Goal: Task Accomplishment & Management: Complete application form

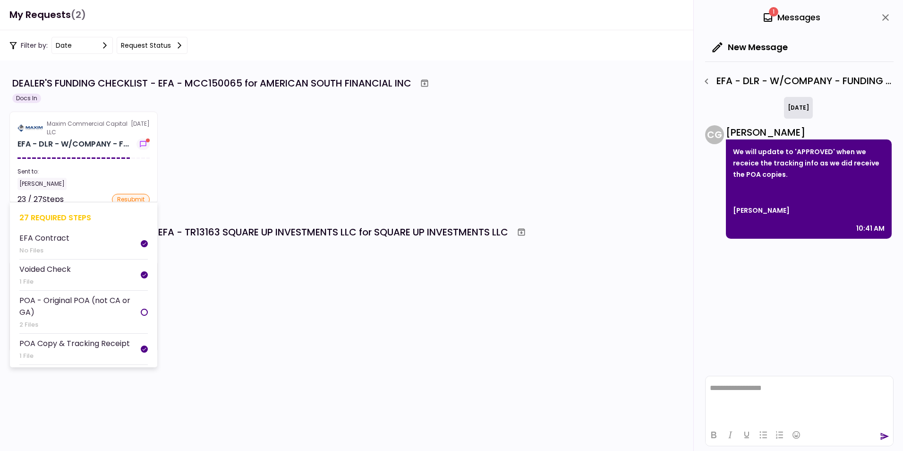
click at [63, 138] on section "Maxim Commercial Capital LLC [DATE] EFA - DLR - W/COMPANY - F... Sent to: [PERS…" at bounding box center [83, 158] width 148 height 92
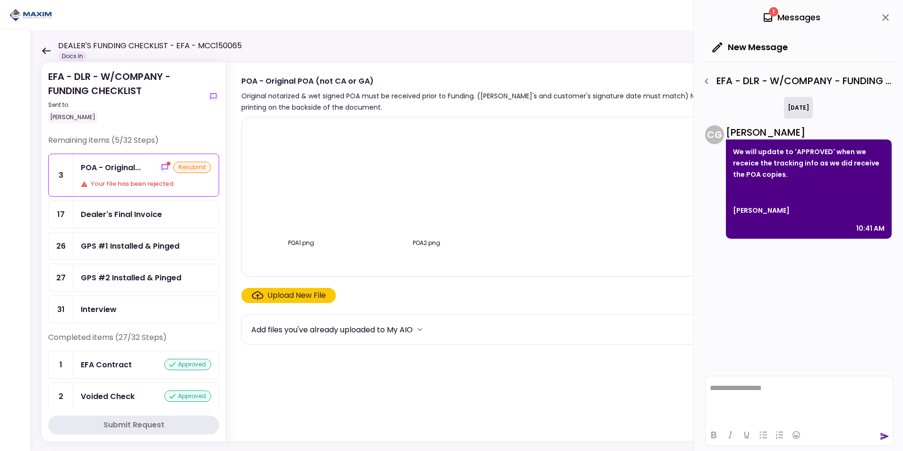
click at [301, 179] on img at bounding box center [301, 179] width 0 height 0
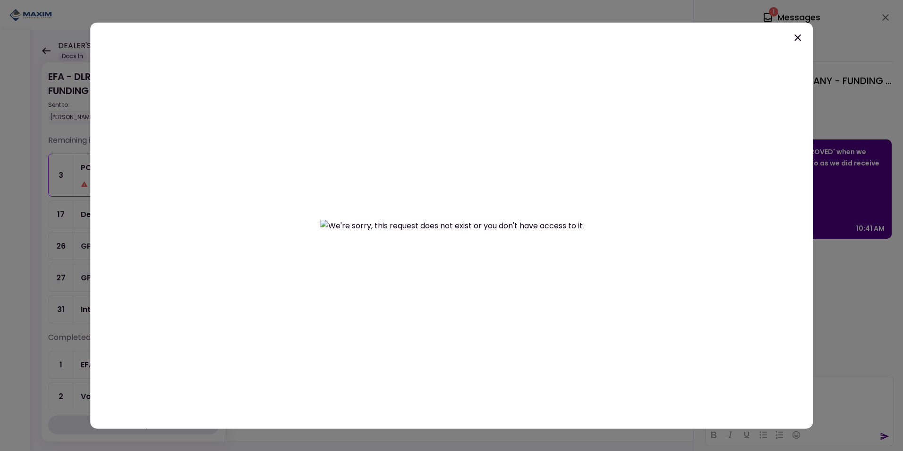
click at [796, 35] on icon at bounding box center [798, 37] width 7 height 7
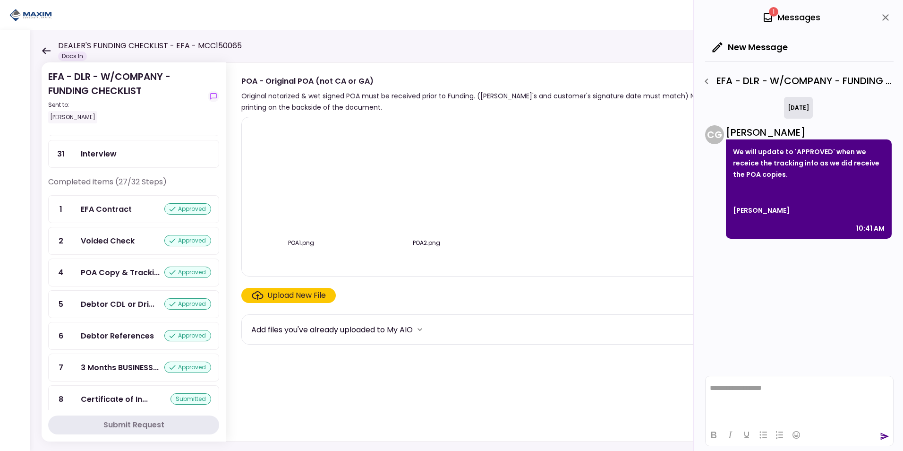
scroll to position [139, 0]
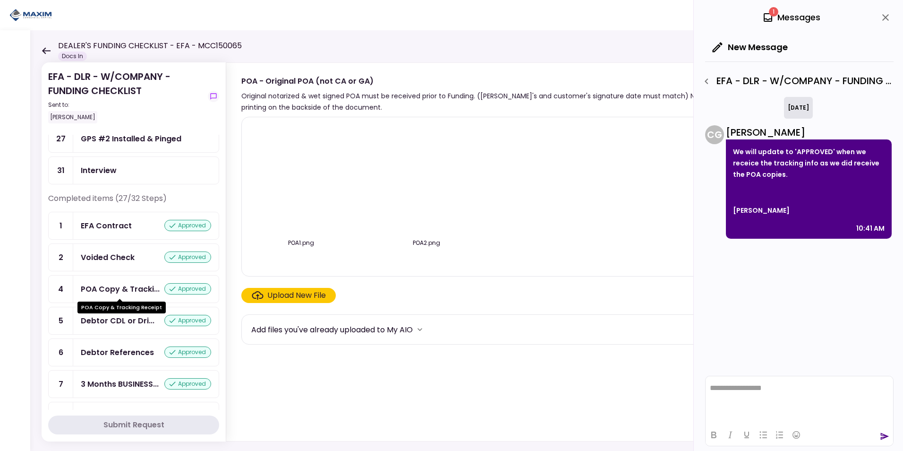
click at [145, 289] on div "POA Copy & Tracki..." at bounding box center [120, 289] width 79 height 12
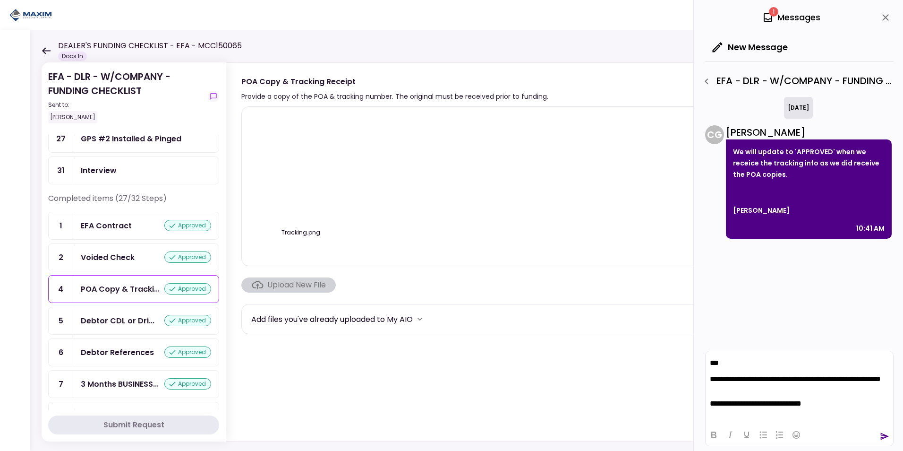
click at [884, 438] on icon "send" at bounding box center [885, 436] width 9 height 7
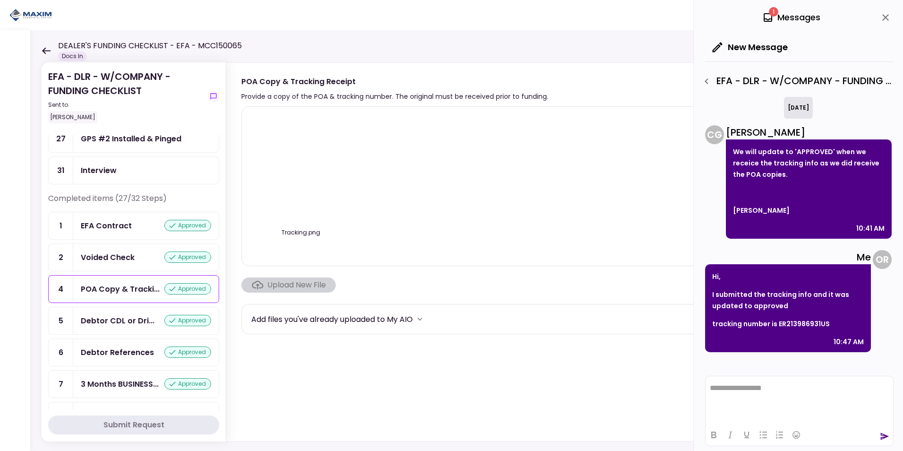
click at [301, 169] on img at bounding box center [301, 169] width 0 height 0
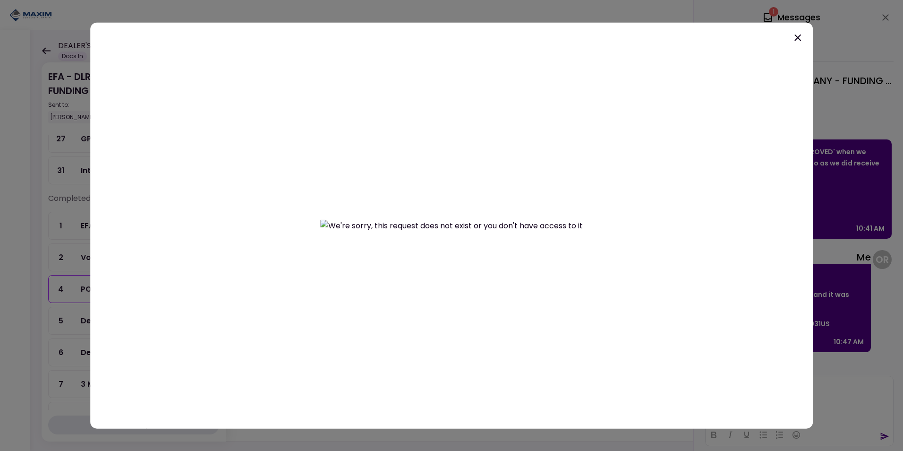
click at [800, 38] on icon at bounding box center [797, 37] width 11 height 11
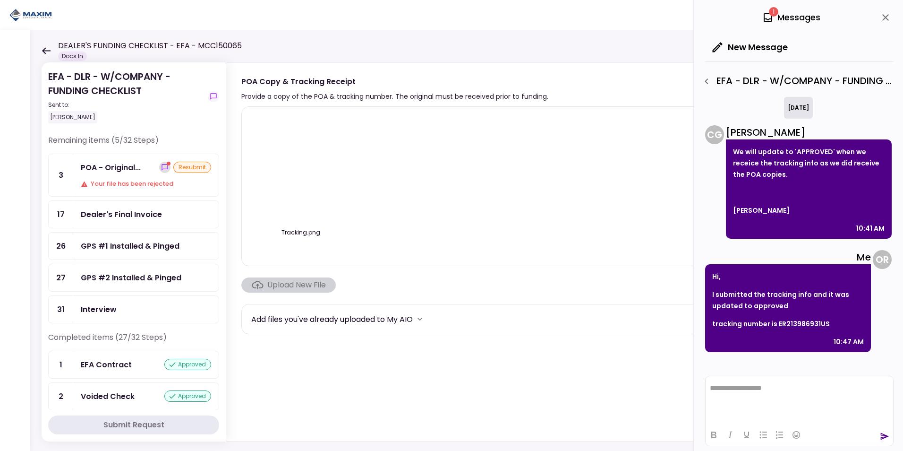
click at [161, 167] on icon "show-messages" at bounding box center [165, 167] width 8 height 8
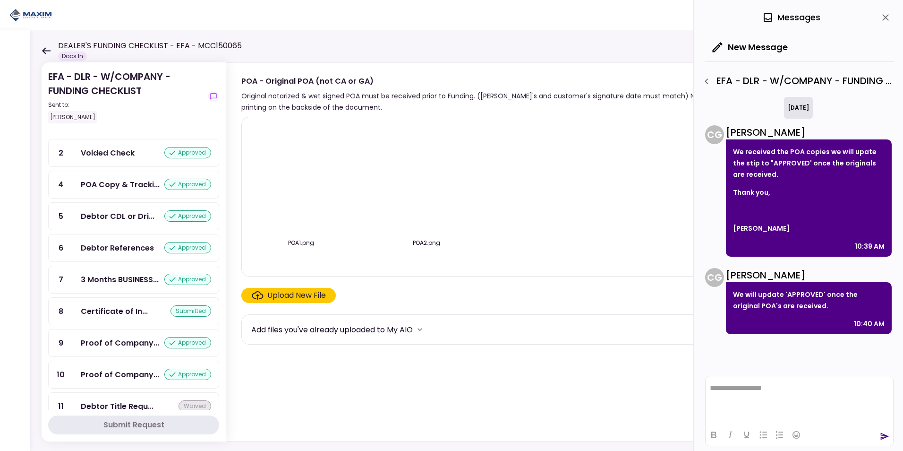
scroll to position [189, 0]
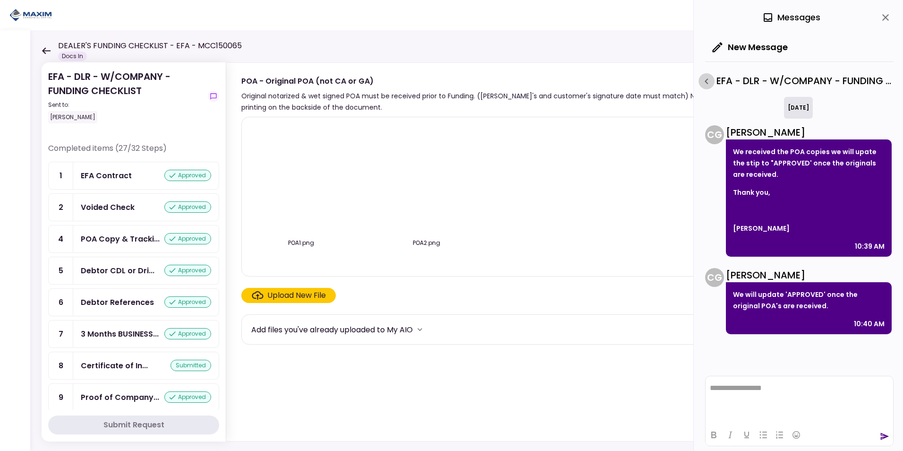
click at [704, 82] on icon "button" at bounding box center [706, 81] width 11 height 11
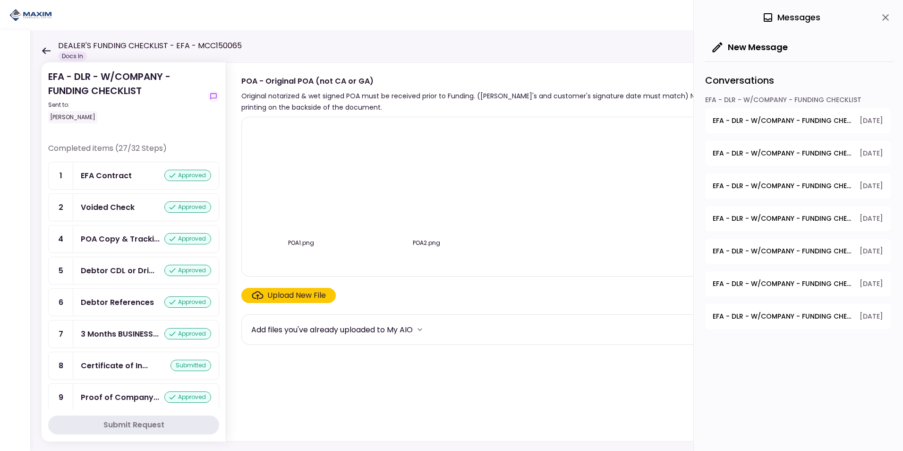
click at [888, 17] on icon "close" at bounding box center [885, 17] width 11 height 11
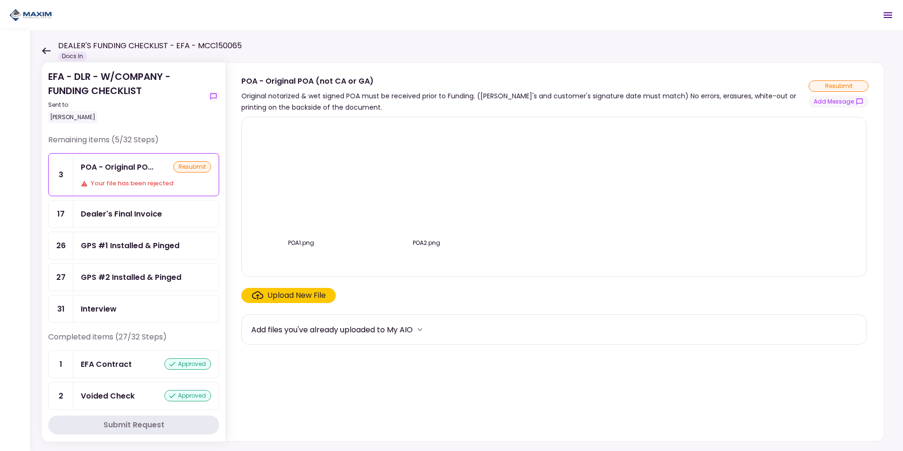
scroll to position [0, 0]
click at [130, 220] on div "Dealer's Final Invoice" at bounding box center [121, 214] width 81 height 12
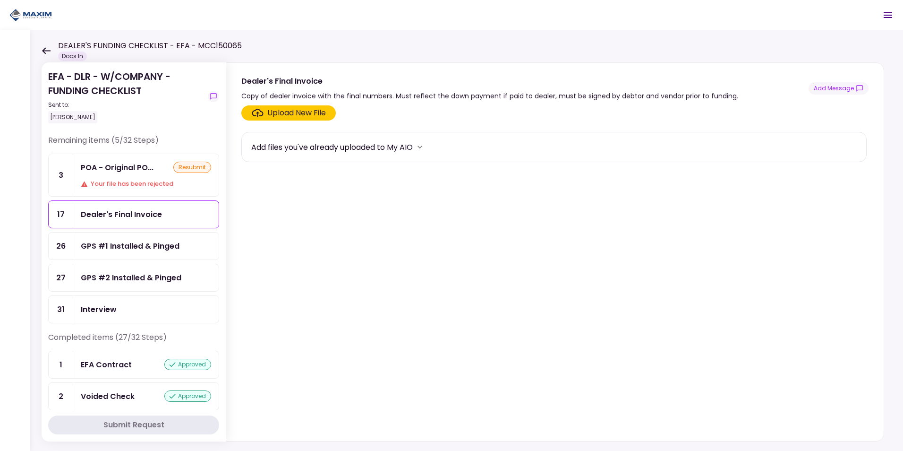
click at [275, 116] on div "Upload New File" at bounding box center [296, 112] width 59 height 11
click at [0, 0] on input "Upload New File" at bounding box center [0, 0] width 0 height 0
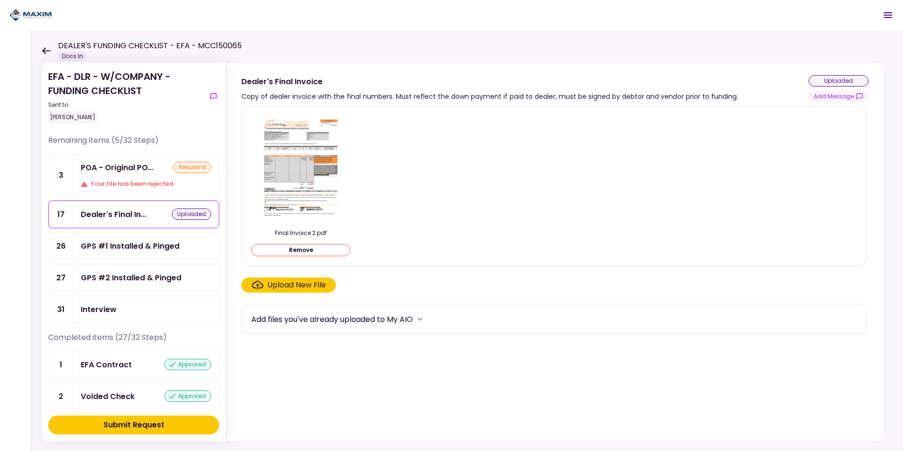
click at [135, 426] on div "Submit Request" at bounding box center [133, 424] width 61 height 11
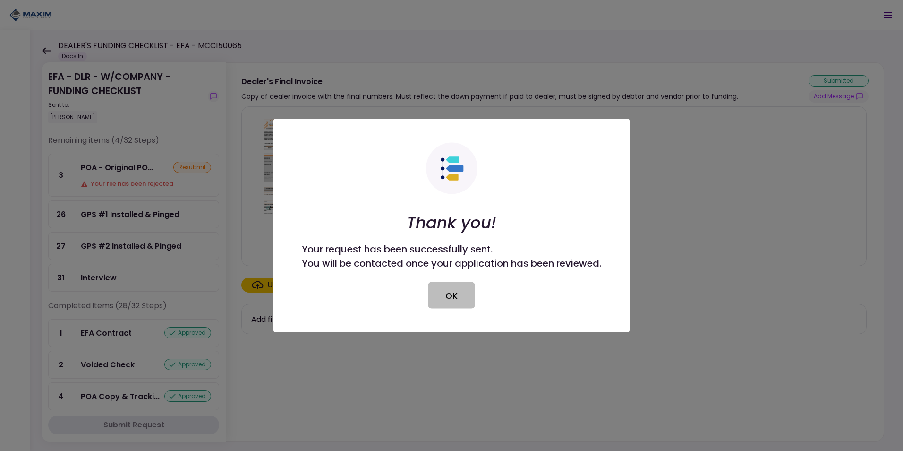
click at [433, 294] on button "OK" at bounding box center [451, 295] width 47 height 26
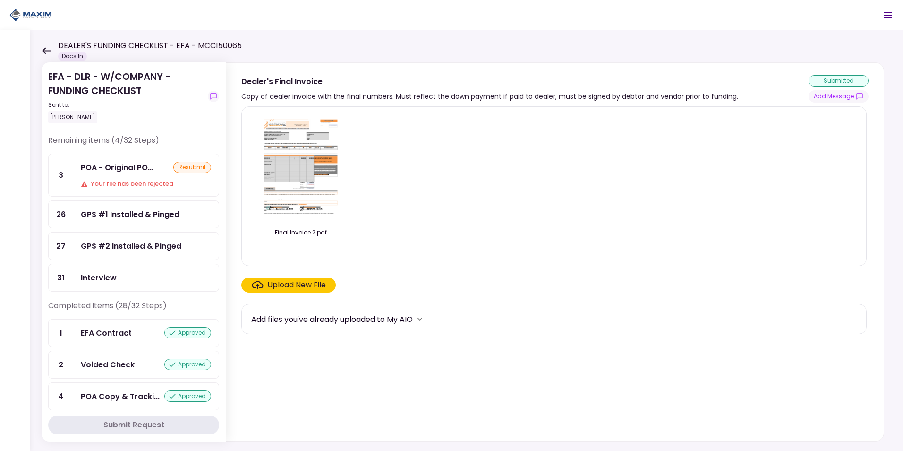
click at [154, 209] on div "GPS #1 Installed & Pinged" at bounding box center [130, 214] width 99 height 12
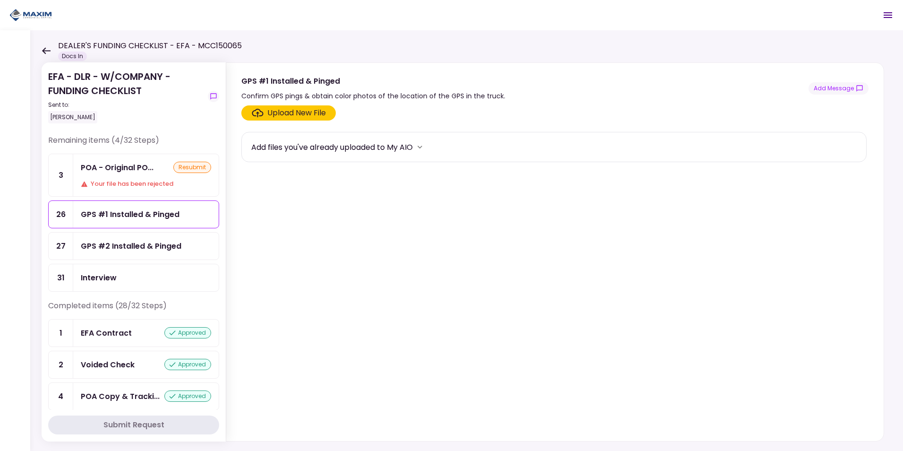
click at [289, 115] on div "Upload New File" at bounding box center [296, 112] width 59 height 11
click at [0, 0] on input "Upload New File" at bounding box center [0, 0] width 0 height 0
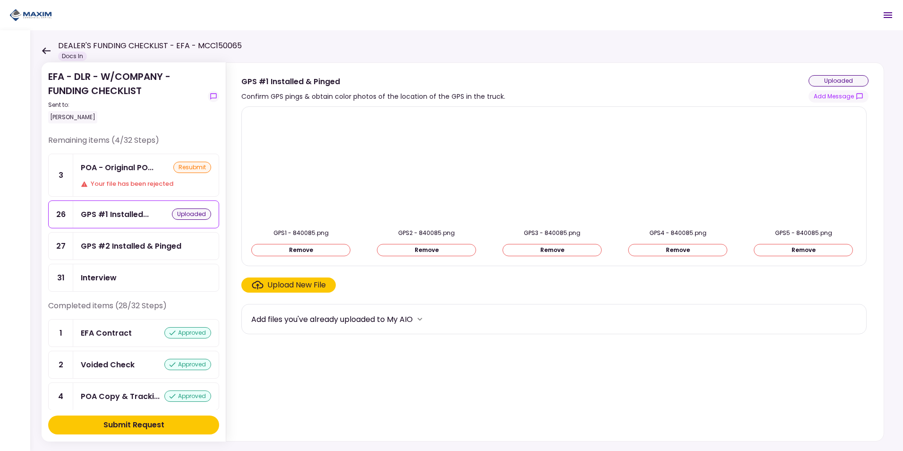
click at [135, 426] on div "Submit Request" at bounding box center [133, 424] width 61 height 11
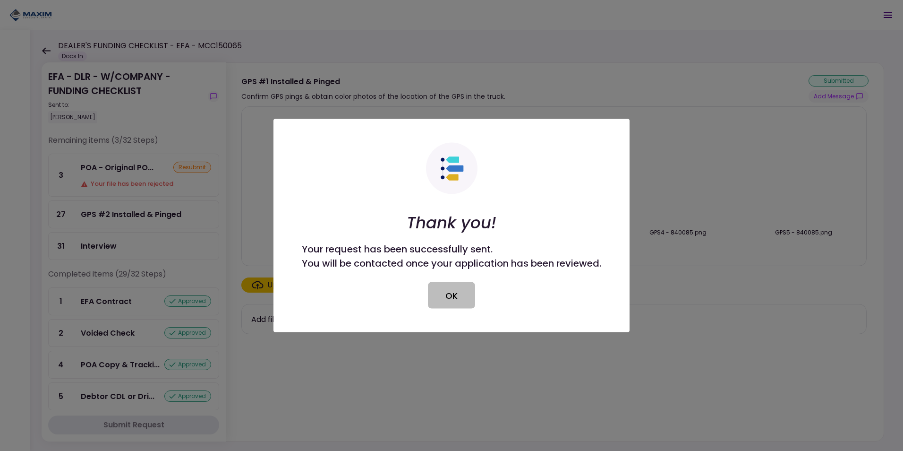
click at [444, 297] on button "OK" at bounding box center [451, 295] width 47 height 26
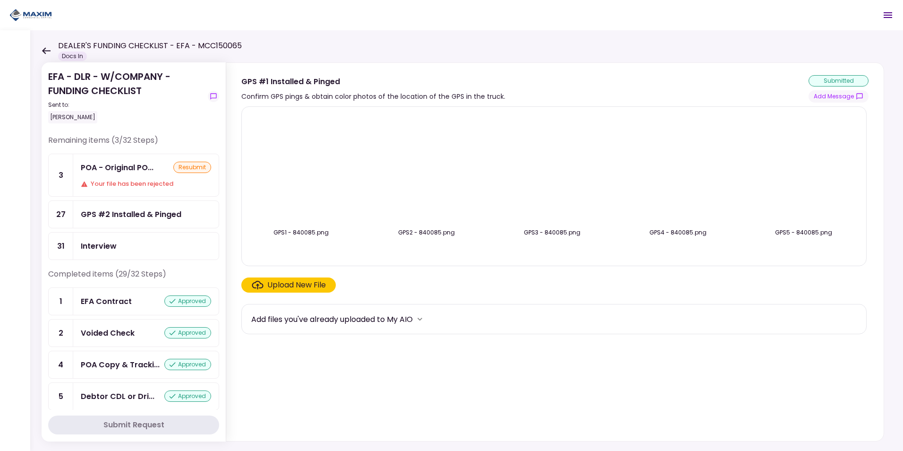
click at [131, 214] on div "GPS #2 Installed & Pinged" at bounding box center [131, 214] width 101 height 12
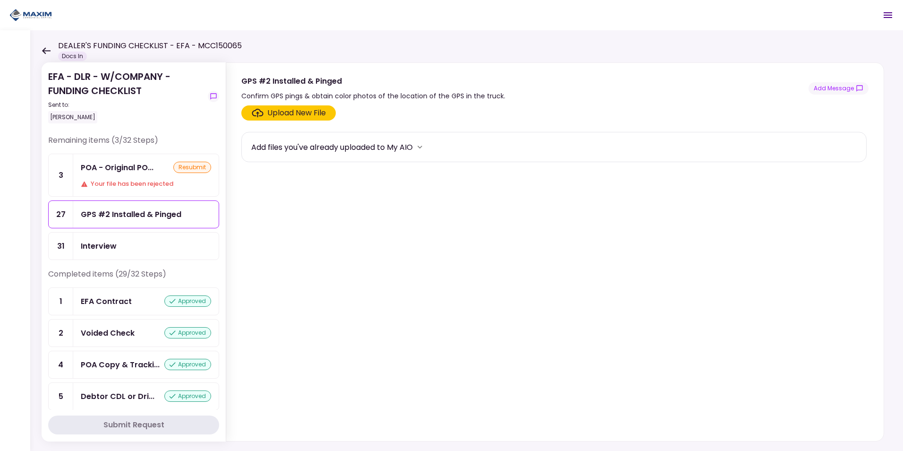
click at [275, 116] on div "Upload New File" at bounding box center [296, 112] width 59 height 11
click at [0, 0] on input "Upload New File" at bounding box center [0, 0] width 0 height 0
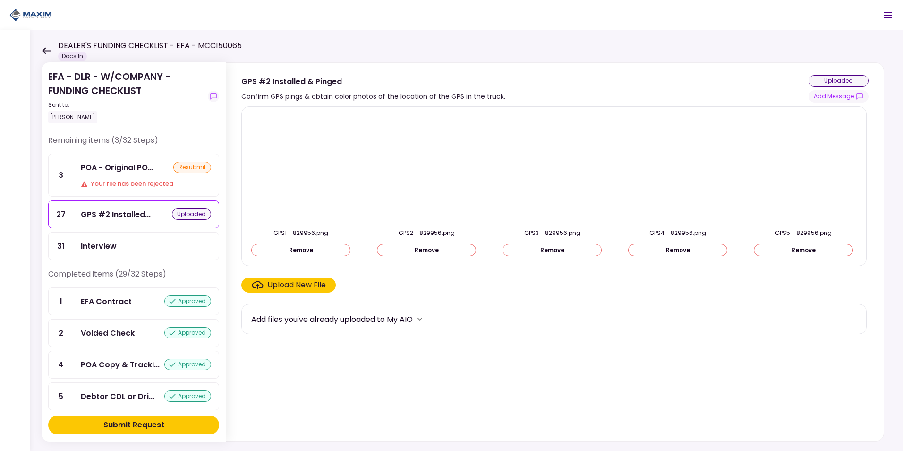
click at [124, 424] on div "Submit Request" at bounding box center [133, 424] width 61 height 11
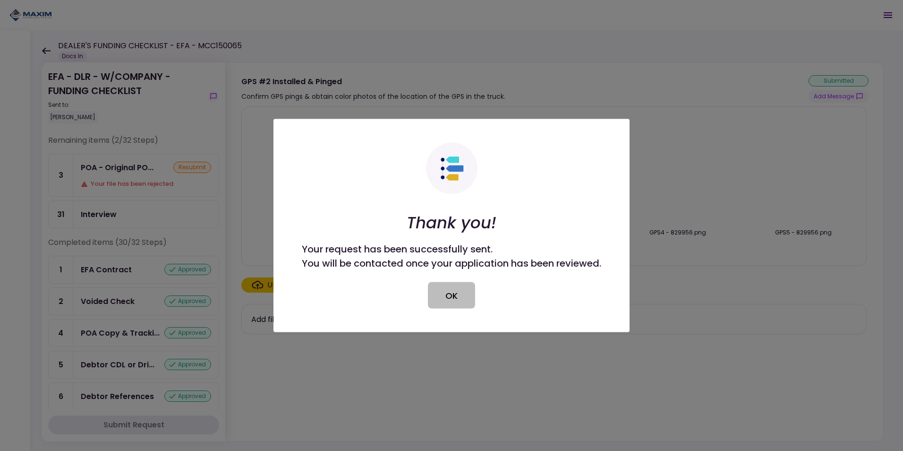
click at [450, 291] on button "OK" at bounding box center [451, 295] width 47 height 26
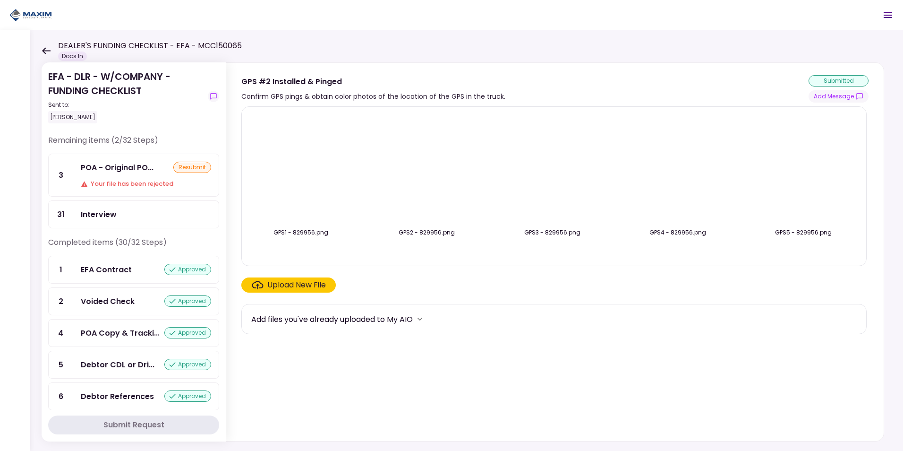
click at [41, 54] on div "EFA - DLR - W/COMPANY - FUNDING CHECKLIST Sent to: [PERSON_NAME] Remaining item…" at bounding box center [466, 240] width 873 height 421
click at [46, 52] on icon at bounding box center [46, 50] width 9 height 7
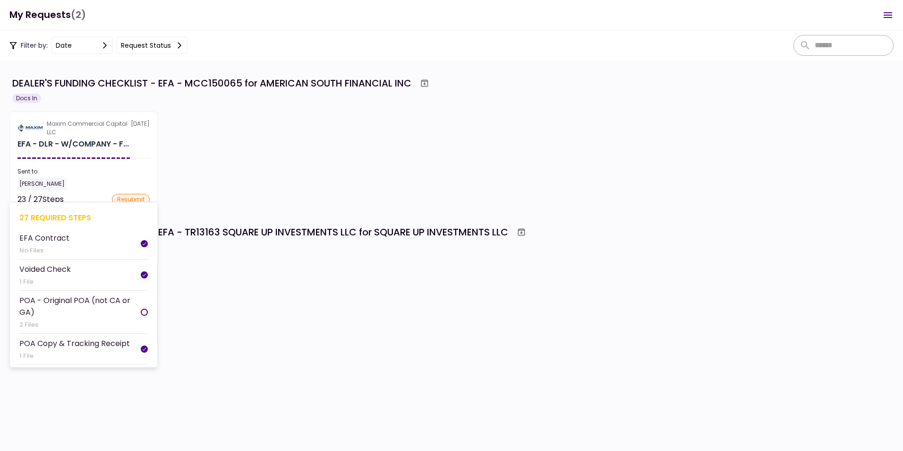
click at [70, 142] on div "EFA - DLR - W/COMPANY - F..." at bounding box center [73, 143] width 112 height 11
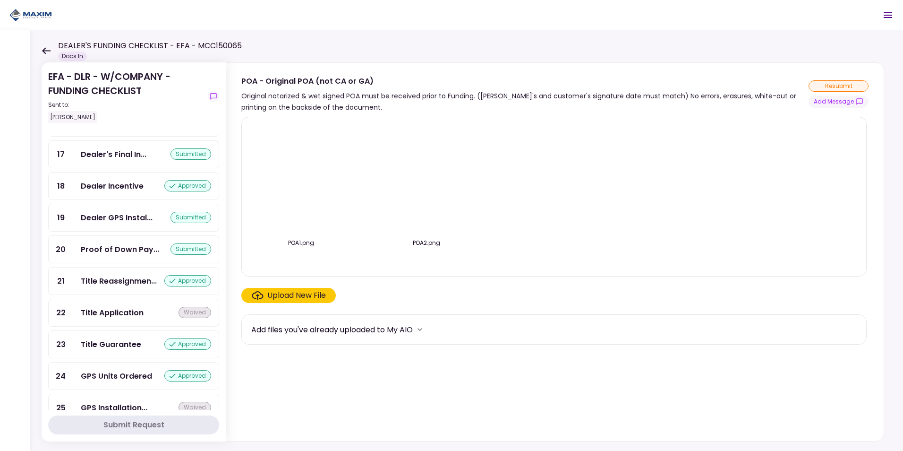
scroll to position [567, 0]
